Goal: Find specific page/section: Find specific page/section

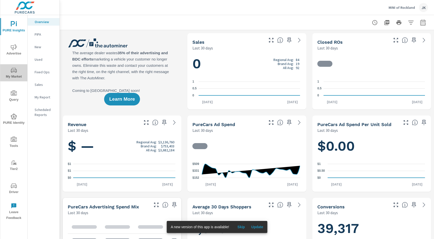
click at [17, 71] on icon "nav menu" at bounding box center [14, 70] width 6 height 5
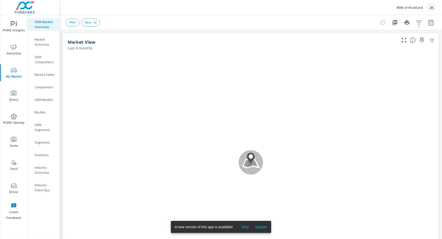
click at [262, 13] on div "MINI of Rockland JK" at bounding box center [251, 7] width 370 height 15
click at [247, 224] on button "Skip" at bounding box center [245, 227] width 16 height 8
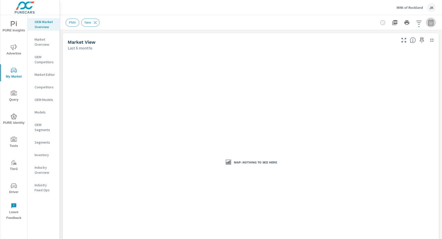
click at [428, 23] on icon "button" at bounding box center [431, 23] width 6 height 6
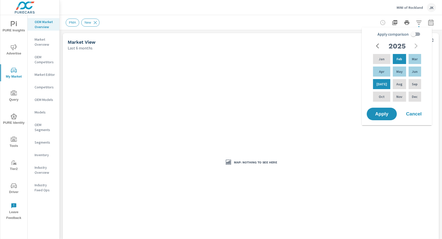
click at [411, 117] on button "Cancel" at bounding box center [414, 114] width 30 height 13
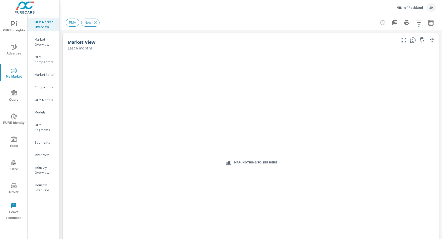
scroll to position [143, 0]
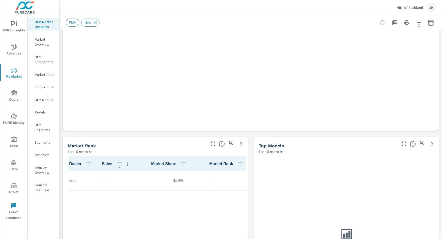
click at [42, 75] on p "Market Editor" at bounding box center [45, 74] width 21 height 5
